Goal: Transaction & Acquisition: Purchase product/service

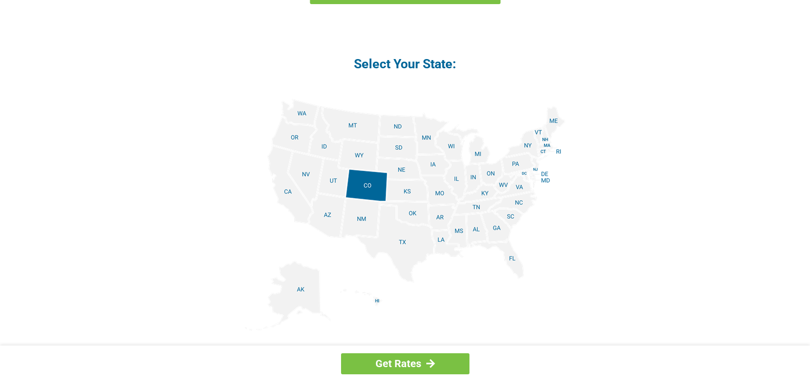
scroll to position [1181, 0]
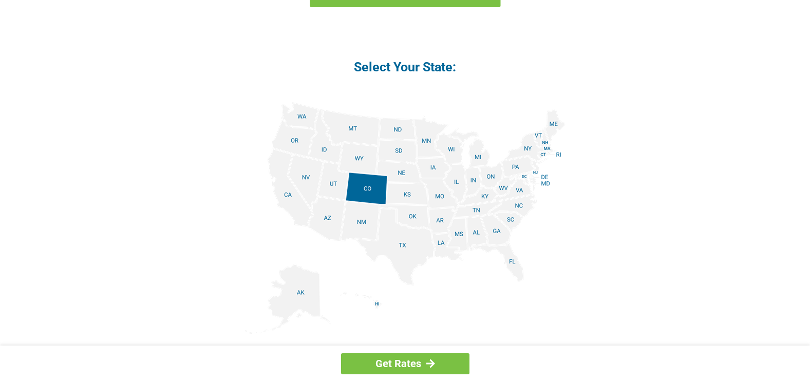
click at [496, 231] on img at bounding box center [405, 218] width 321 height 232
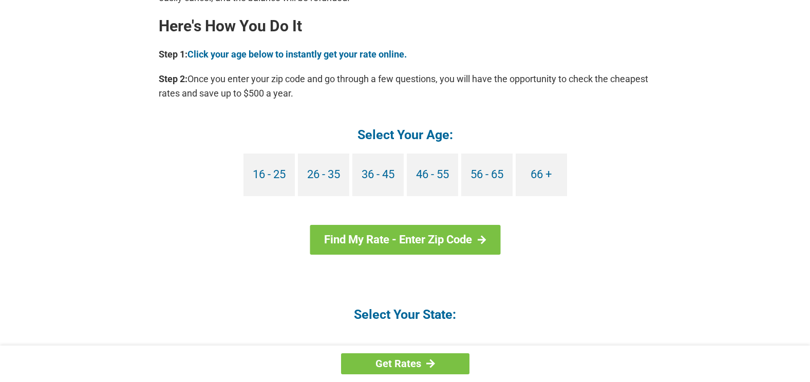
scroll to position [1079, 0]
